Goal: Navigation & Orientation: Find specific page/section

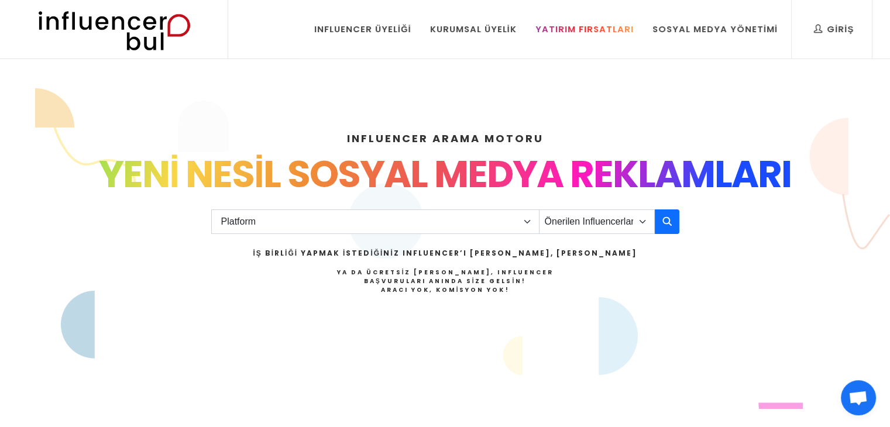
click at [598, 18] on link "Yatırım Fırsatları" at bounding box center [585, 29] width 116 height 59
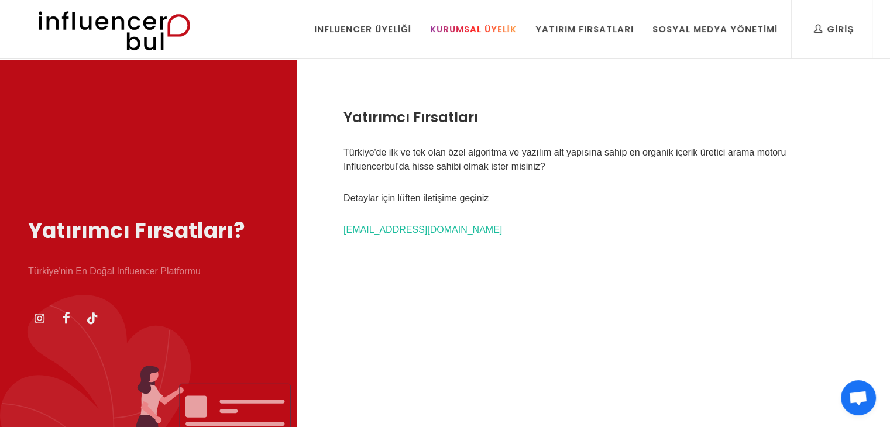
click at [488, 25] on div "Kurumsal Üyelik" at bounding box center [473, 29] width 87 height 13
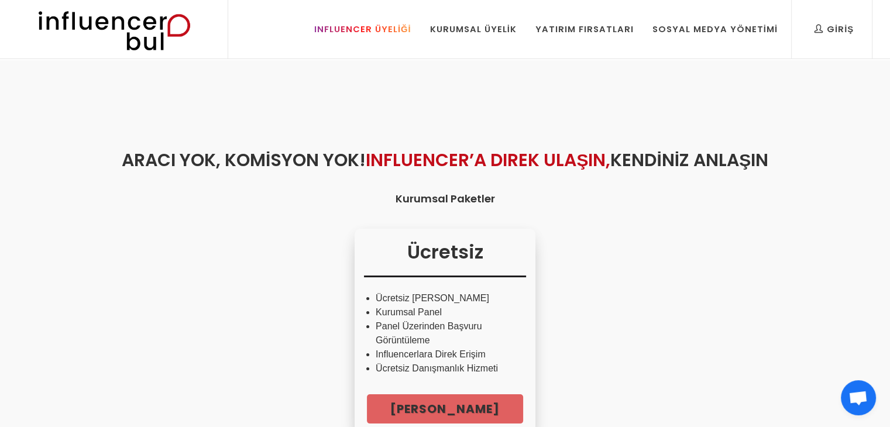
click at [360, 29] on div "Influencer Üyeliği" at bounding box center [362, 29] width 97 height 13
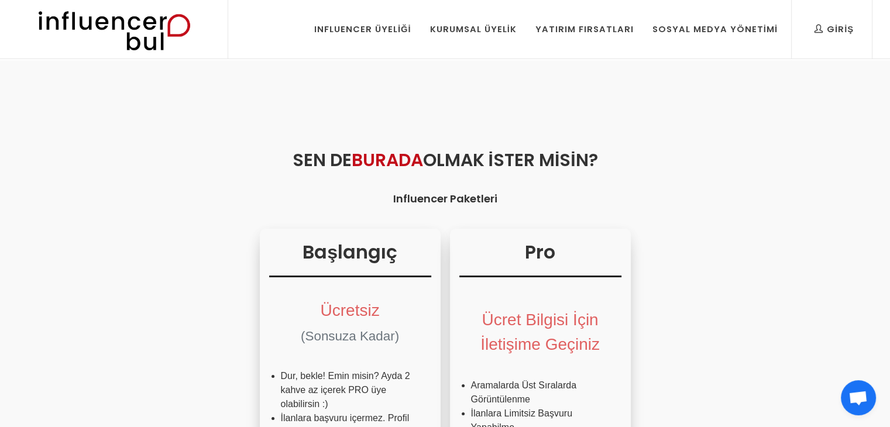
click at [164, 33] on img at bounding box center [114, 29] width 193 height 59
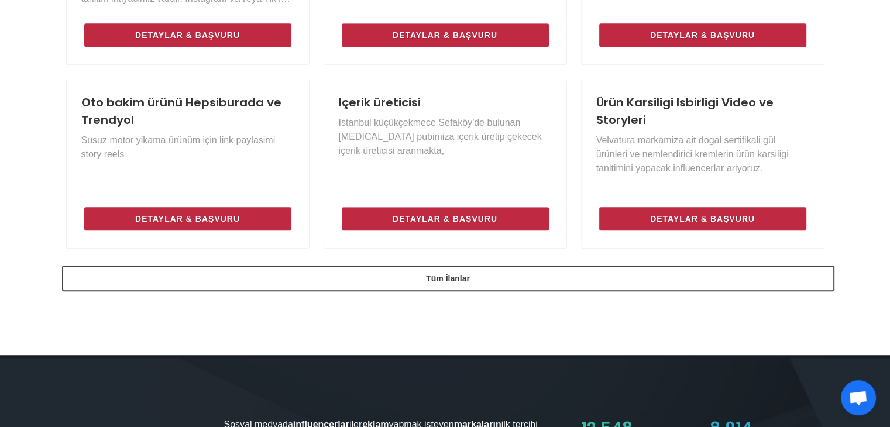
scroll to position [873, 0]
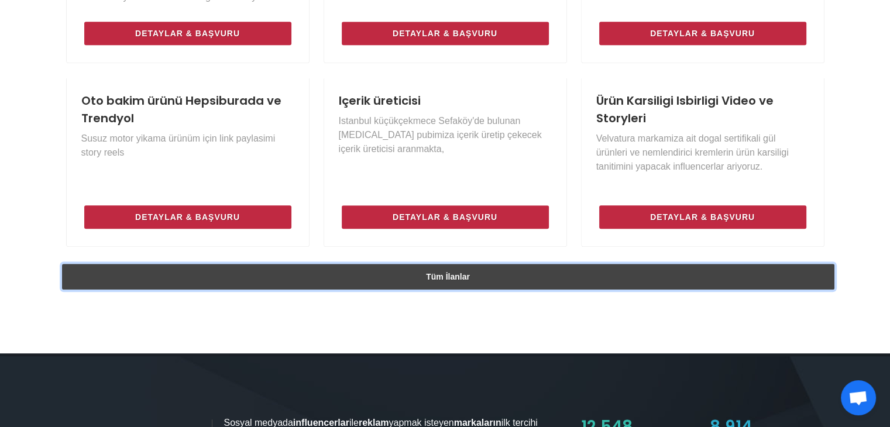
click at [130, 283] on link "Tüm İlanlar" at bounding box center [448, 277] width 773 height 26
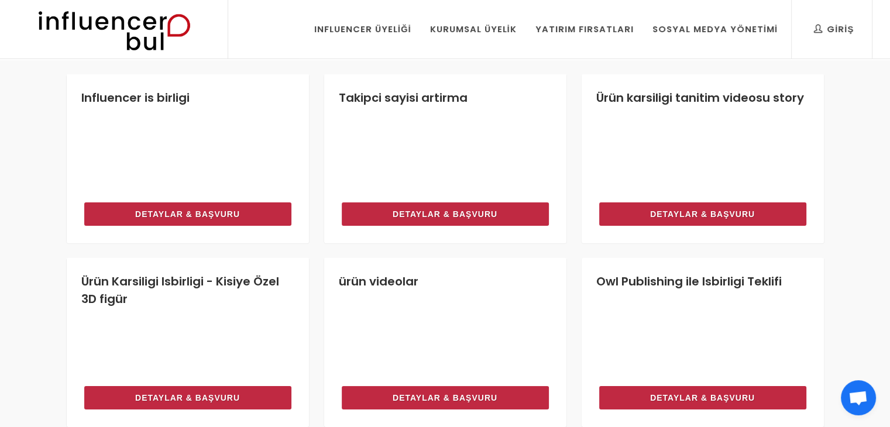
click at [119, 26] on img at bounding box center [114, 29] width 193 height 59
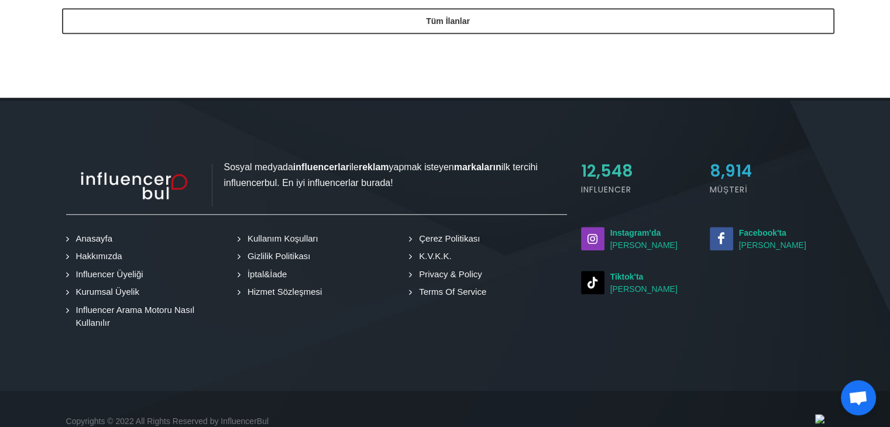
scroll to position [1163, 0]
